Goal: Task Accomplishment & Management: Manage account settings

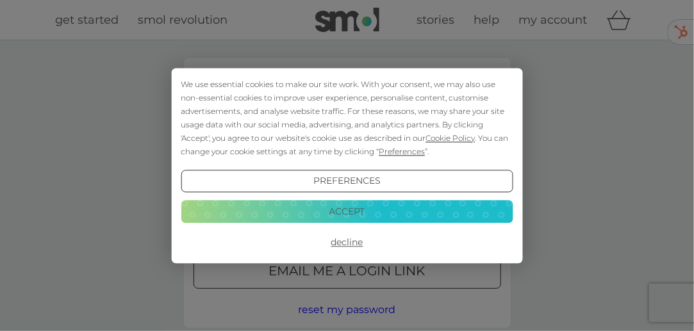
click at [288, 213] on button "Accept" at bounding box center [347, 212] width 332 height 23
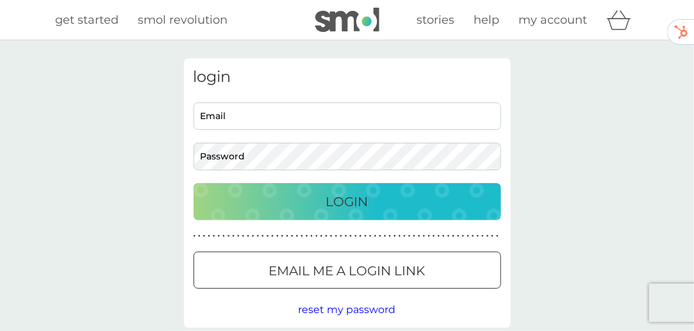
click at [234, 105] on input "Email" at bounding box center [346, 116] width 307 height 28
type input "[EMAIL_ADDRESS][DOMAIN_NAME]"
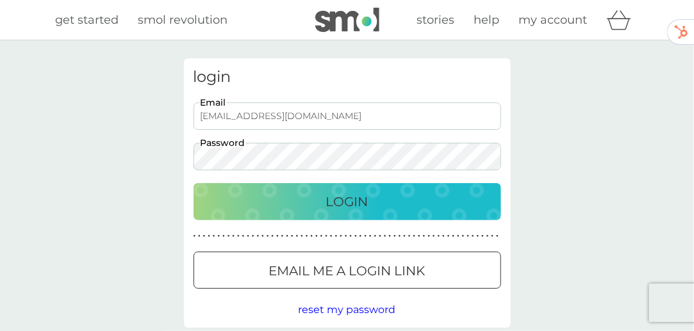
click at [193, 183] on button "Login" at bounding box center [346, 201] width 307 height 37
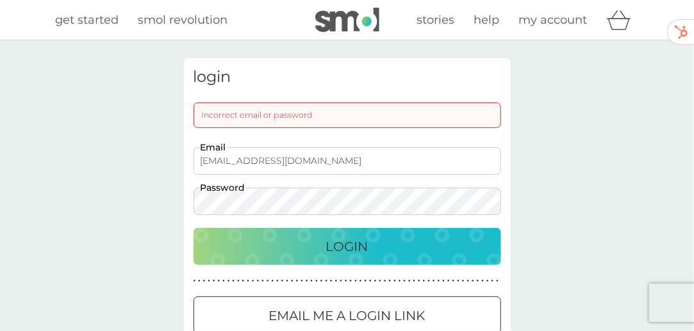
click at [116, 209] on div "login Incorrect email or password [EMAIL_ADDRESS][DOMAIN_NAME] Email Password L…" at bounding box center [347, 215] width 694 height 350
click at [193, 228] on button "Login" at bounding box center [346, 246] width 307 height 37
click at [78, 190] on div "login Incorrect email or password [EMAIL_ADDRESS][DOMAIN_NAME] Email Password L…" at bounding box center [347, 215] width 694 height 350
click at [193, 228] on button "Login" at bounding box center [346, 246] width 307 height 37
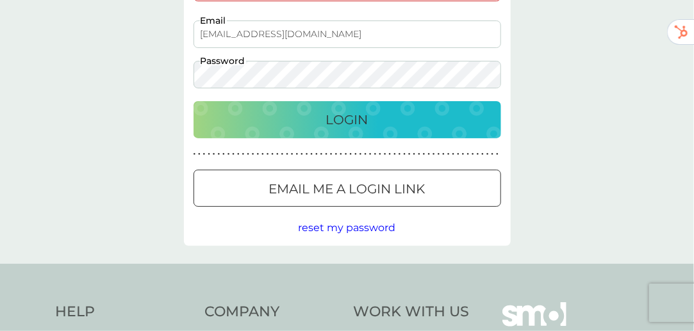
scroll to position [128, 0]
